Goal: Task Accomplishment & Management: Manage account settings

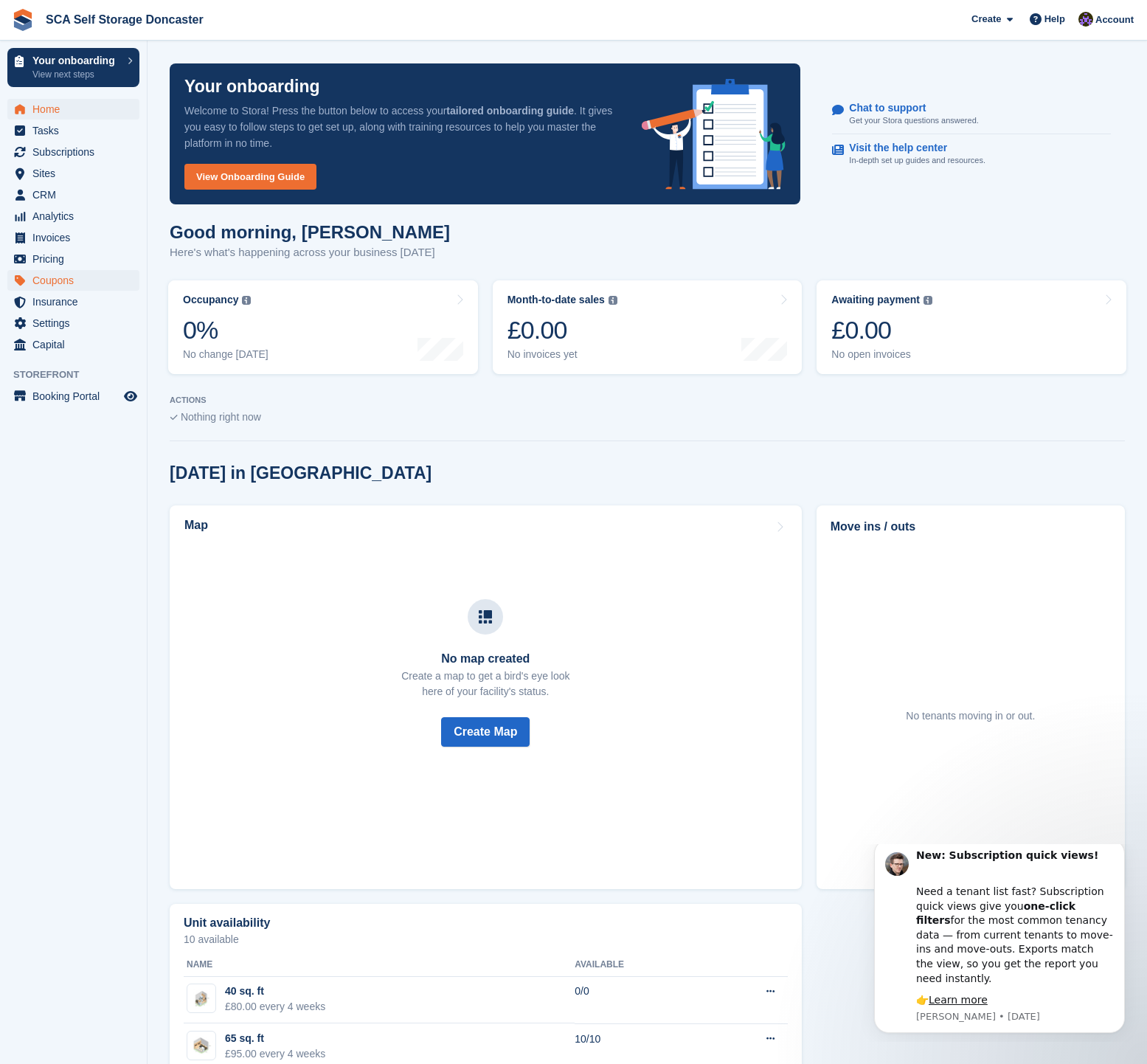
click at [51, 281] on span "Coupons" at bounding box center [77, 280] width 89 height 21
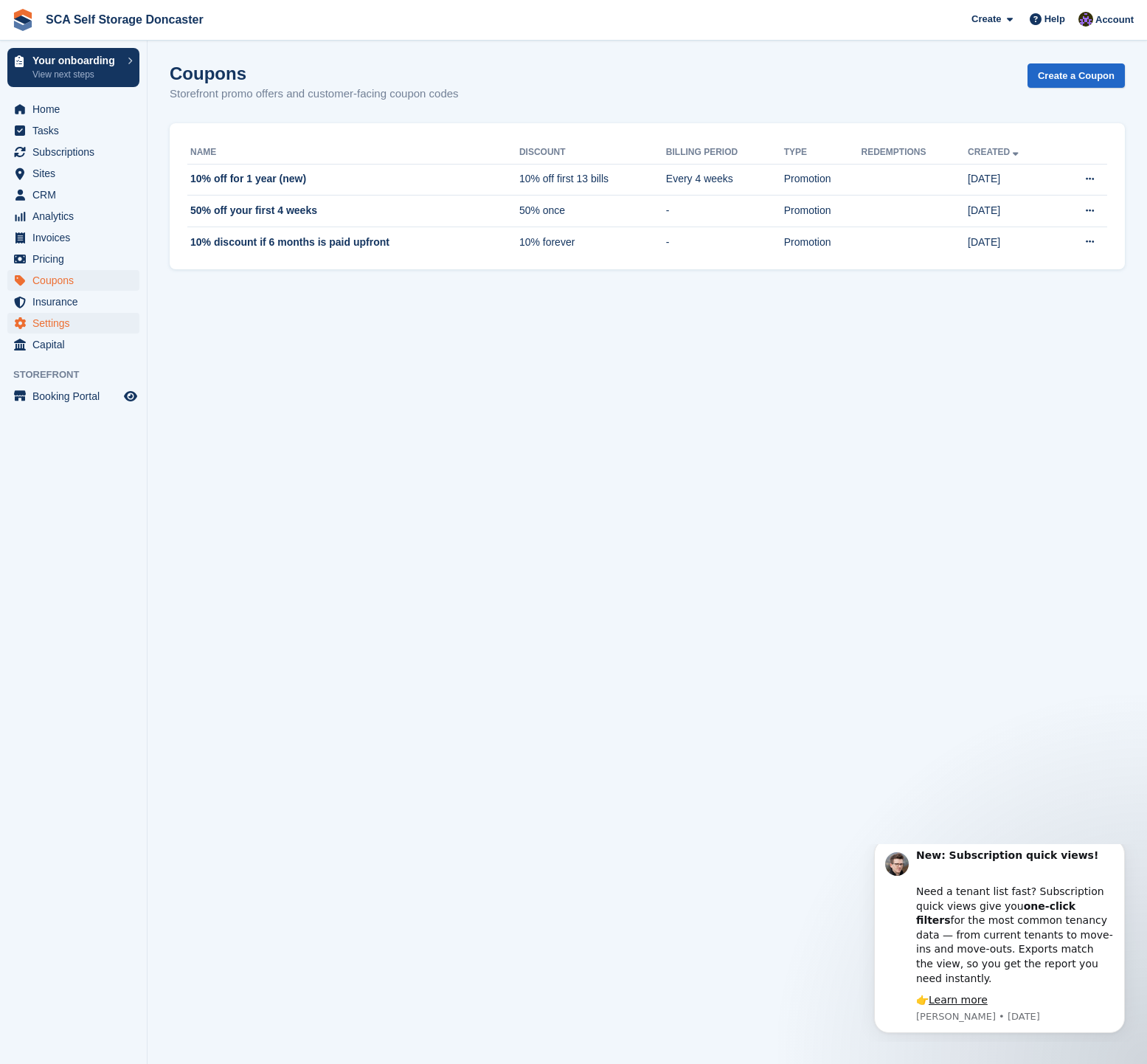
click at [75, 316] on span "Settings" at bounding box center [77, 323] width 89 height 21
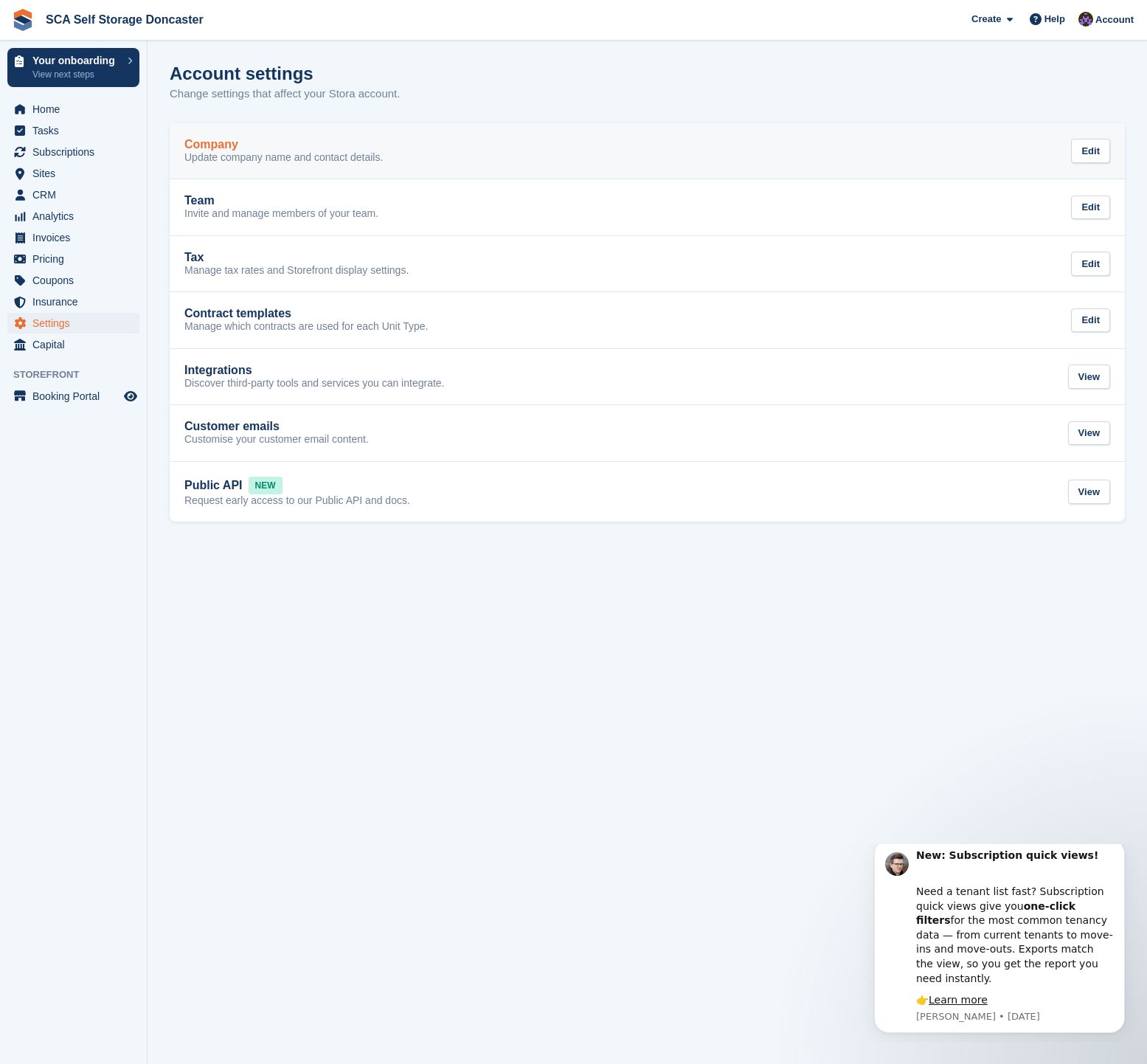
click at [277, 168] on link "Company Update company name and contact details. Edit" at bounding box center [647, 151] width 956 height 56
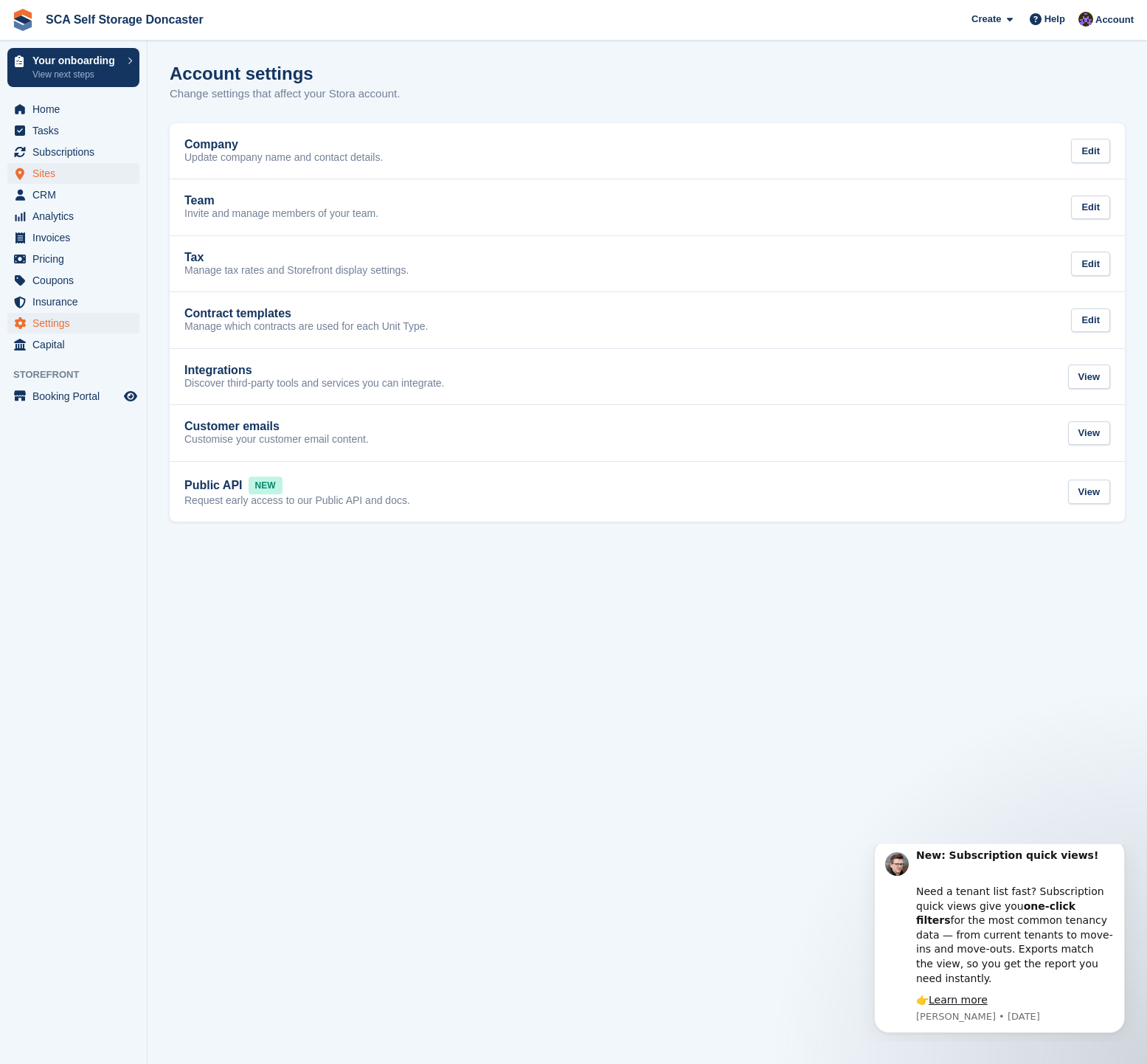
click at [54, 172] on span "Sites" at bounding box center [77, 173] width 89 height 21
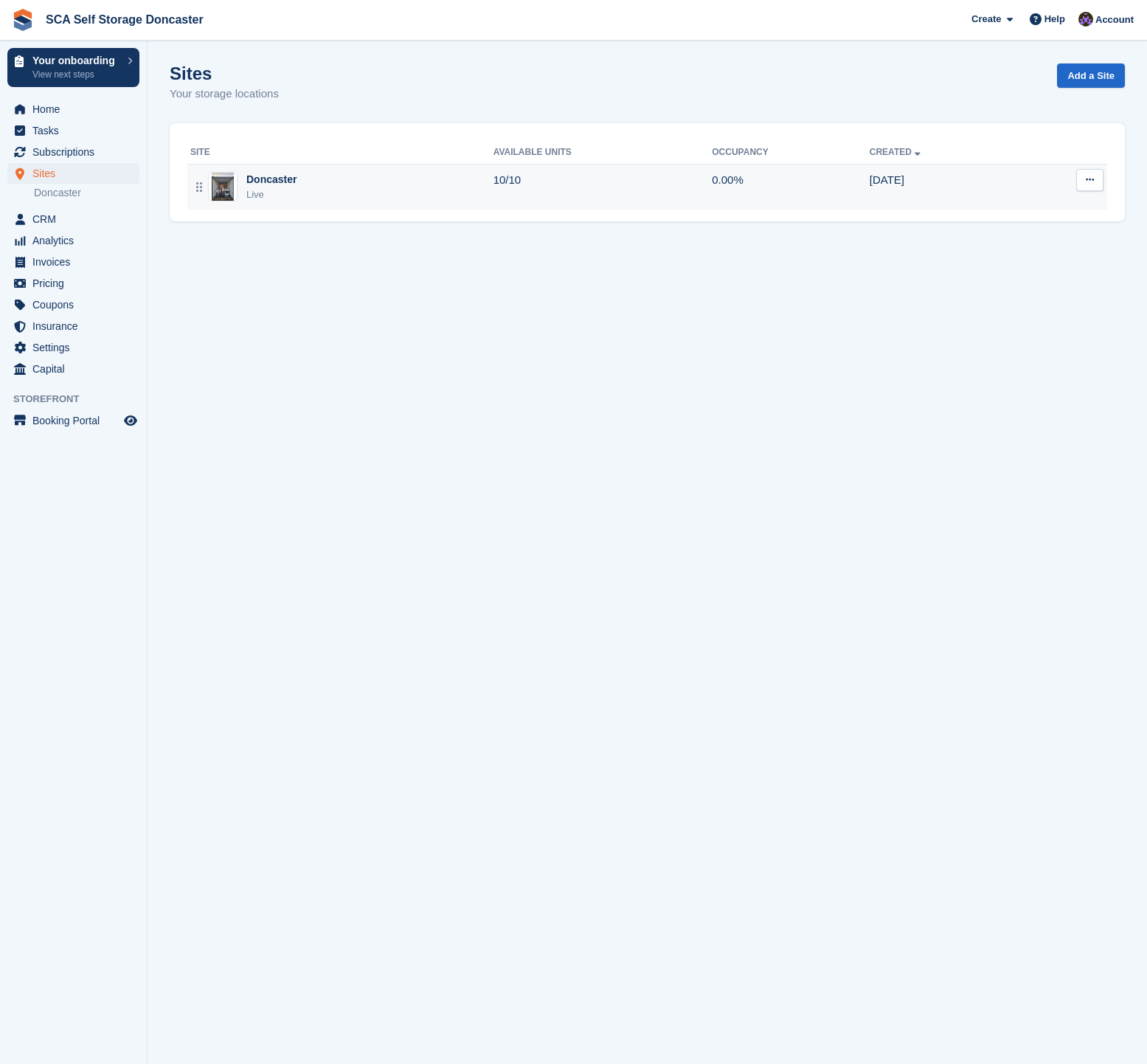
click at [967, 180] on td "19 Sep" at bounding box center [945, 187] width 150 height 46
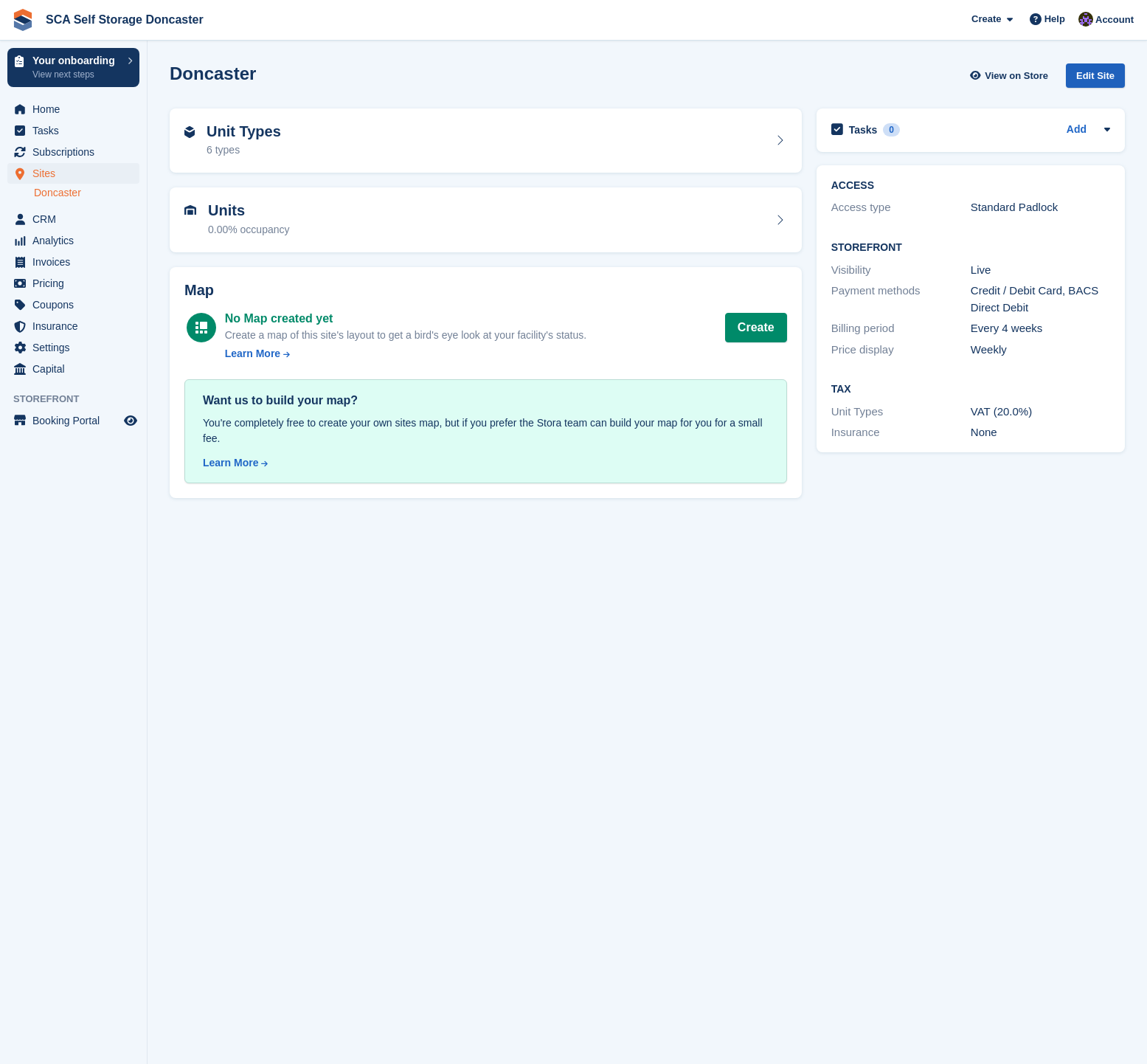
click at [1087, 72] on div "Edit Site" at bounding box center [1096, 75] width 59 height 25
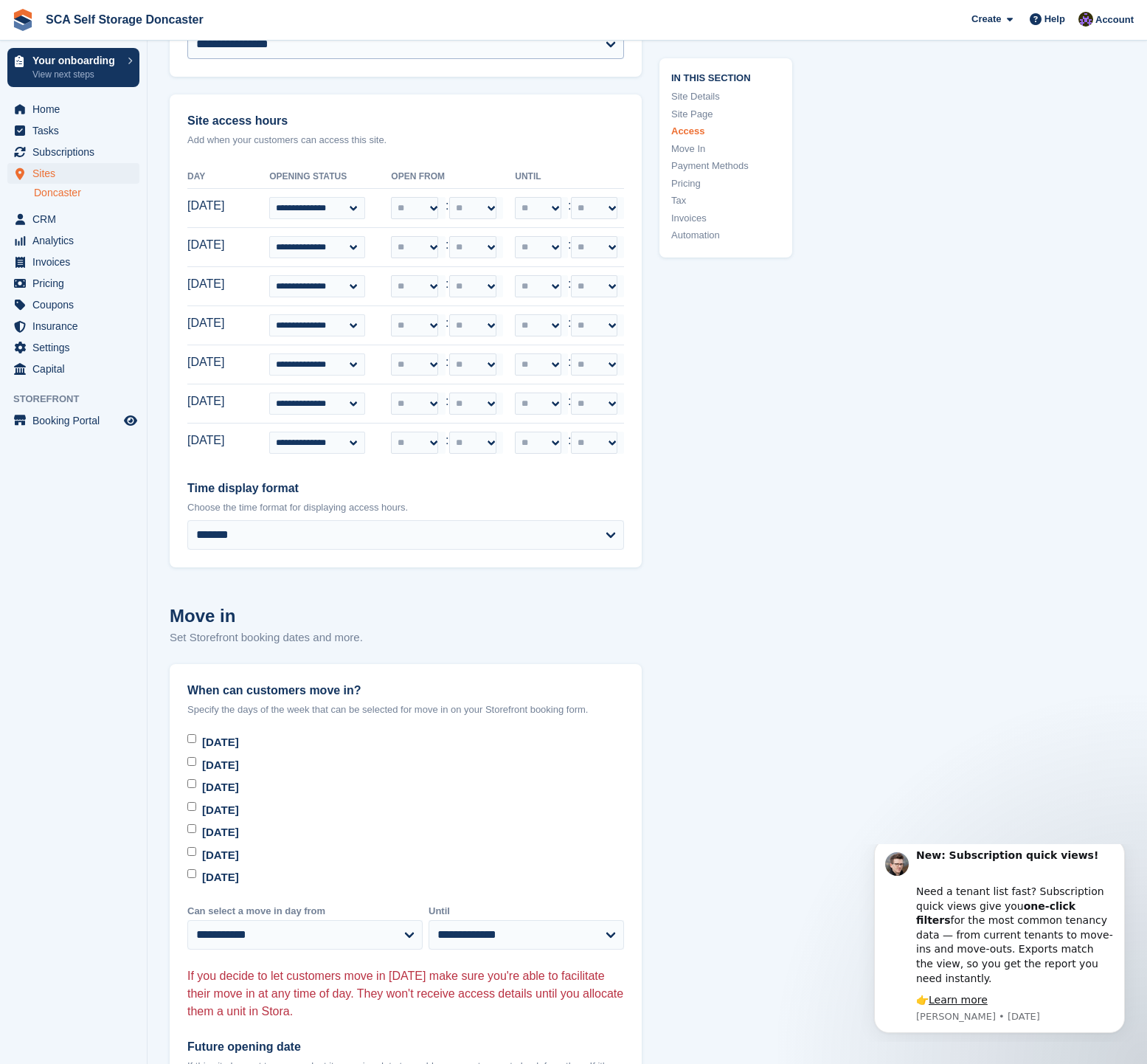
scroll to position [3259, 0]
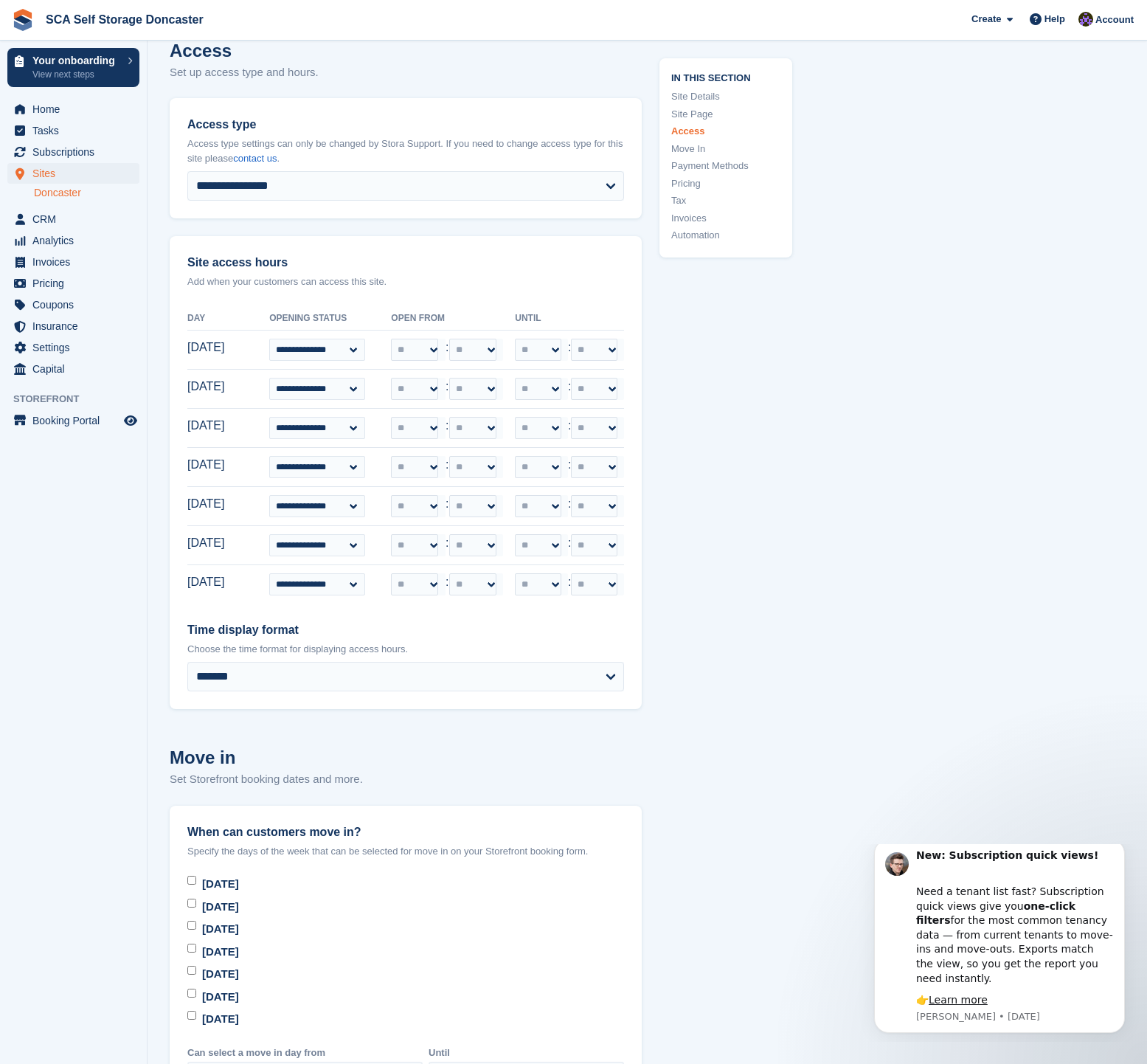
click at [66, 195] on link "Doncaster" at bounding box center [86, 193] width 105 height 14
